Goal: Task Accomplishment & Management: Complete application form

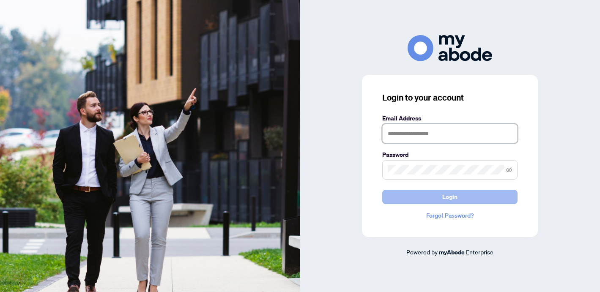
type input "**********"
click at [419, 198] on button "Login" at bounding box center [449, 197] width 135 height 14
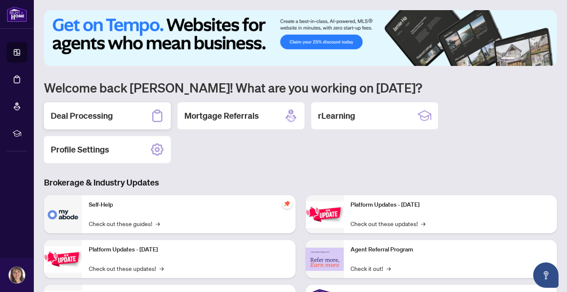
click at [137, 116] on div "Deal Processing" at bounding box center [107, 115] width 127 height 27
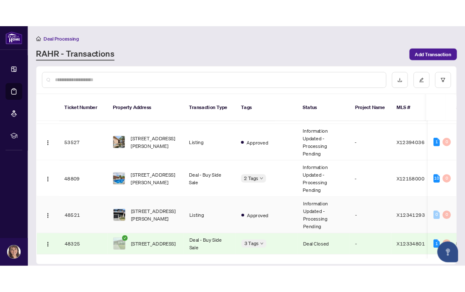
scroll to position [86, 0]
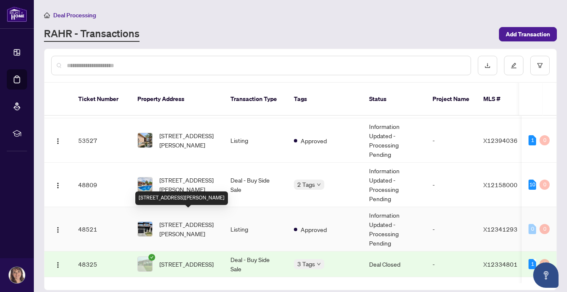
click at [171, 220] on span "[STREET_ADDRESS][PERSON_NAME]" at bounding box center [187, 229] width 57 height 19
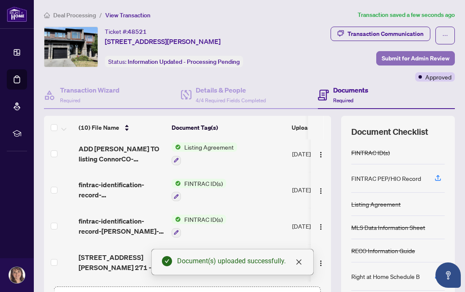
click at [415, 60] on span "Submit for Admin Review" at bounding box center [416, 59] width 68 height 14
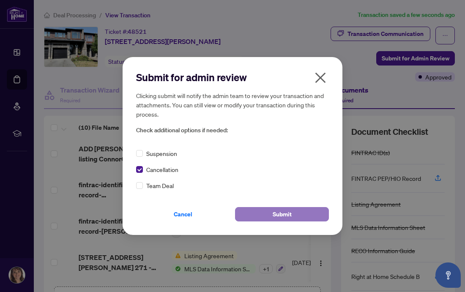
click at [283, 214] on span "Submit" at bounding box center [282, 215] width 19 height 14
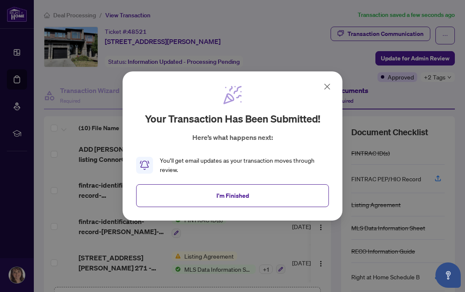
click at [327, 88] on icon at bounding box center [327, 87] width 10 height 10
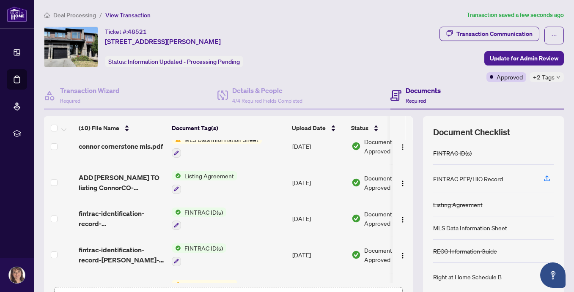
scroll to position [153, 0]
